Goal: Check status: Check status

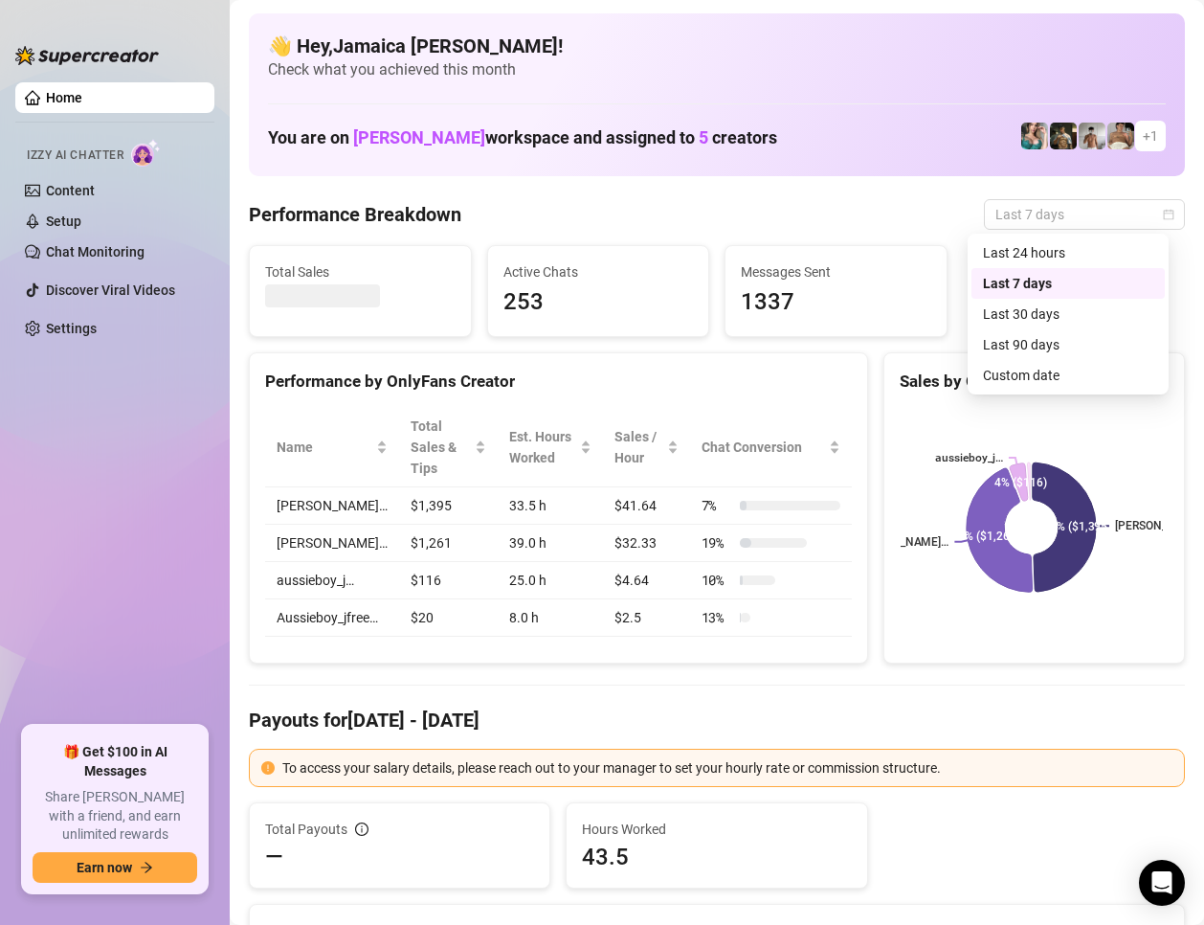
drag, startPoint x: 1060, startPoint y: 207, endPoint x: 1040, endPoint y: 270, distance: 66.3
click at [1059, 209] on span "Last 7 days" at bounding box center [1085, 214] width 178 height 29
click at [1035, 371] on div "Custom date" at bounding box center [1068, 375] width 170 height 21
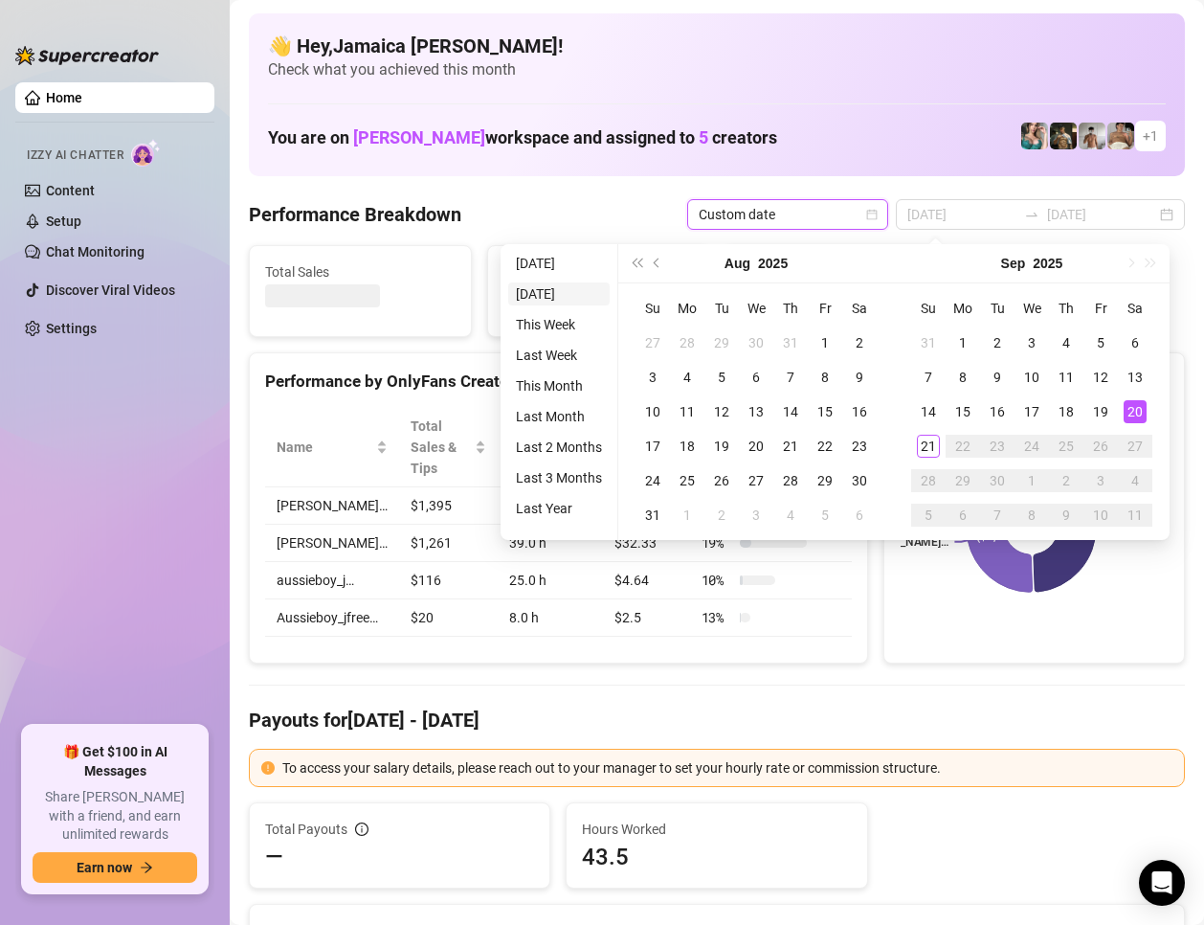
type input "[DATE]"
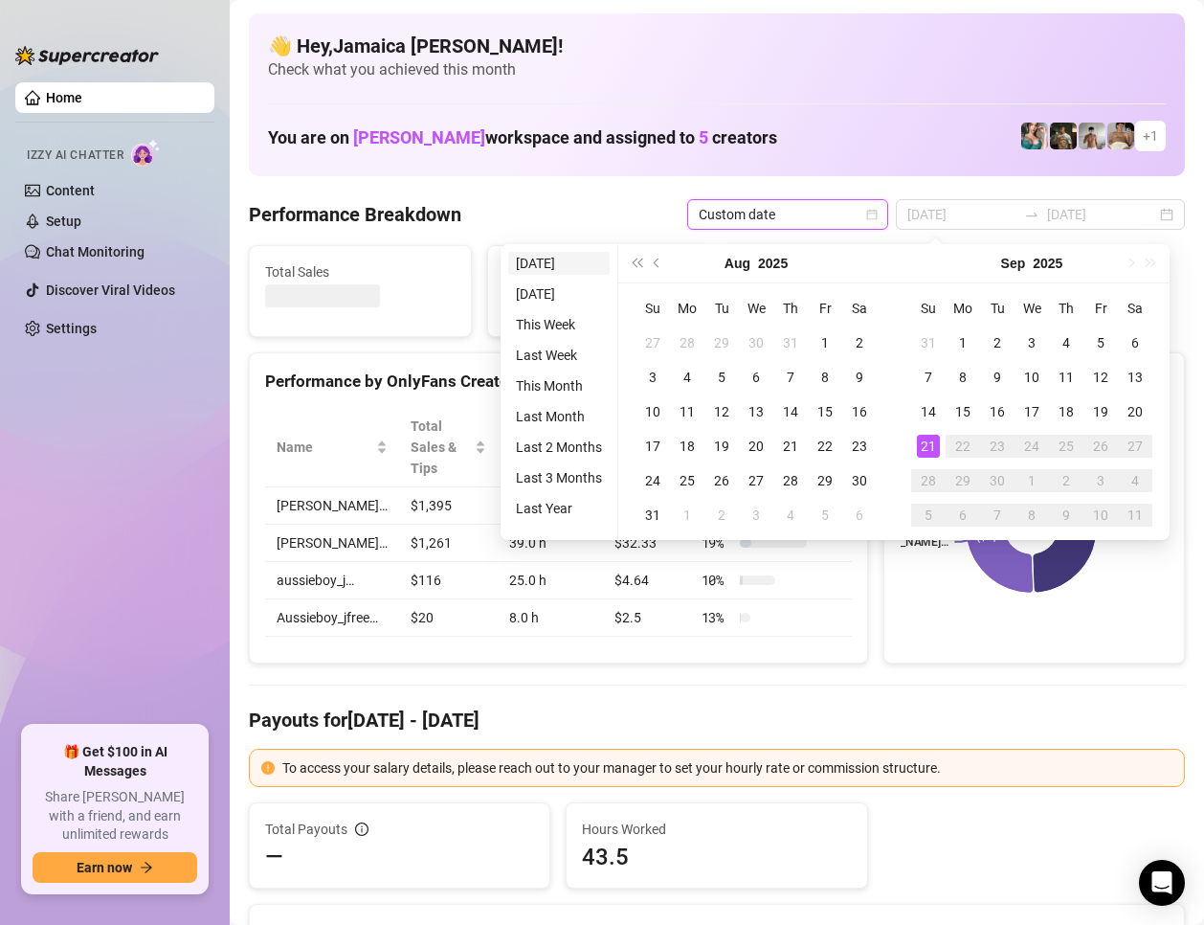
click at [565, 272] on li "[DATE]" at bounding box center [558, 263] width 101 height 23
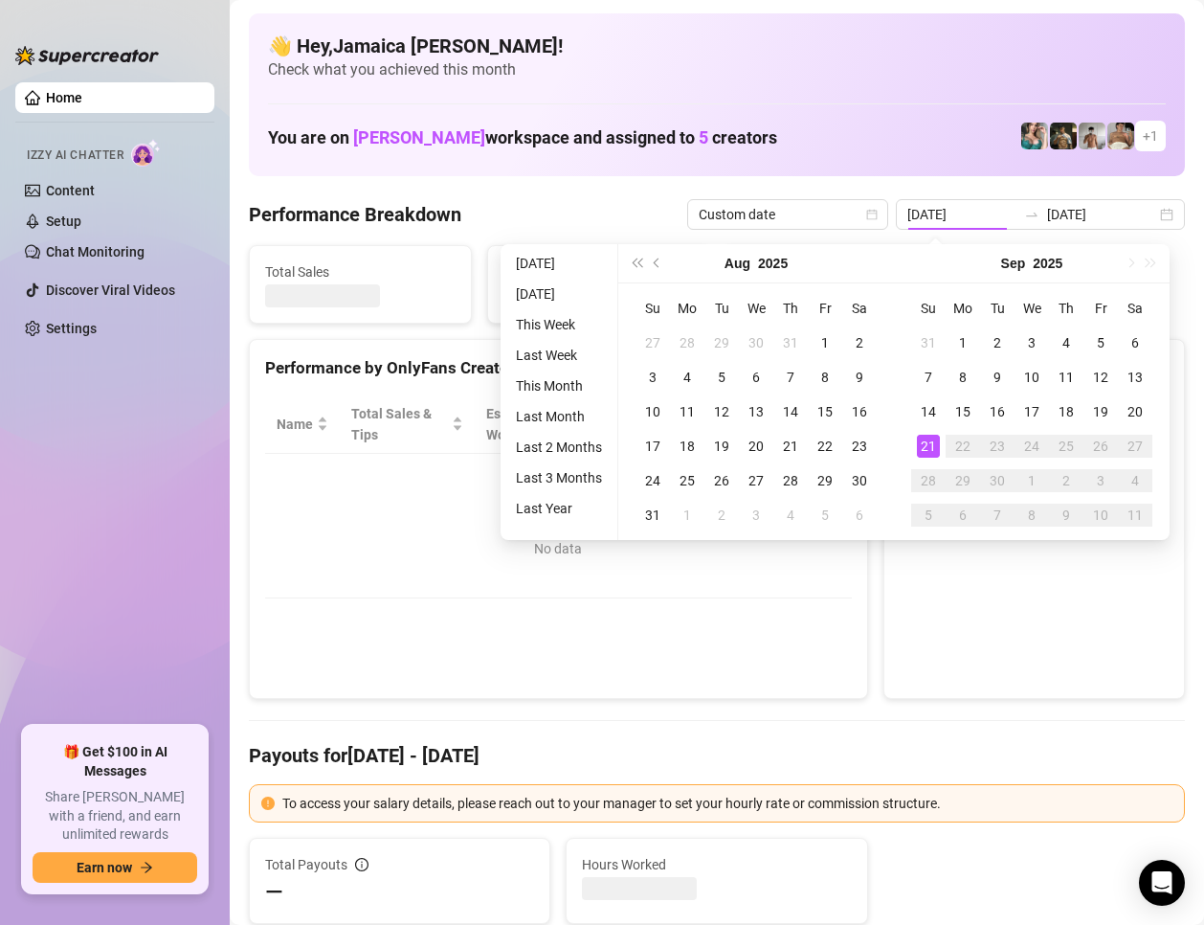
type input "[DATE]"
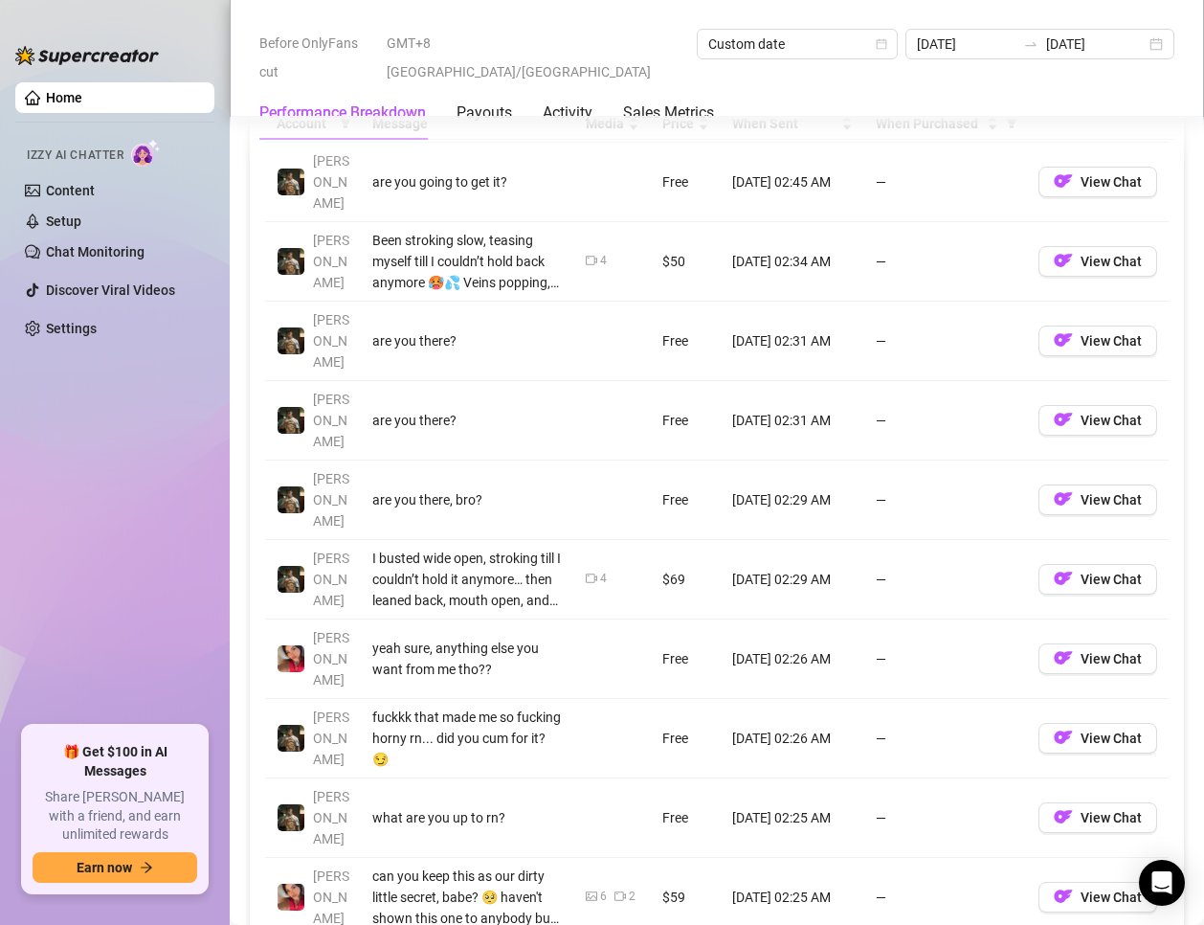
scroll to position [1210, 0]
